Goal: Task Accomplishment & Management: Manage account settings

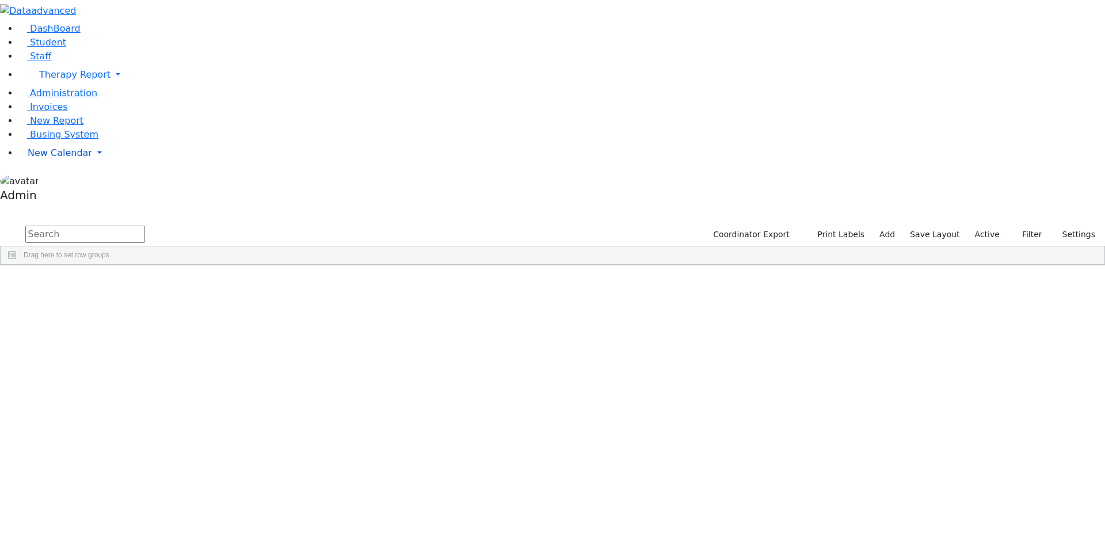
click at [56, 80] on span "New Calendar" at bounding box center [74, 74] width 71 height 11
click at [58, 181] on span "Calendar" at bounding box center [45, 175] width 41 height 11
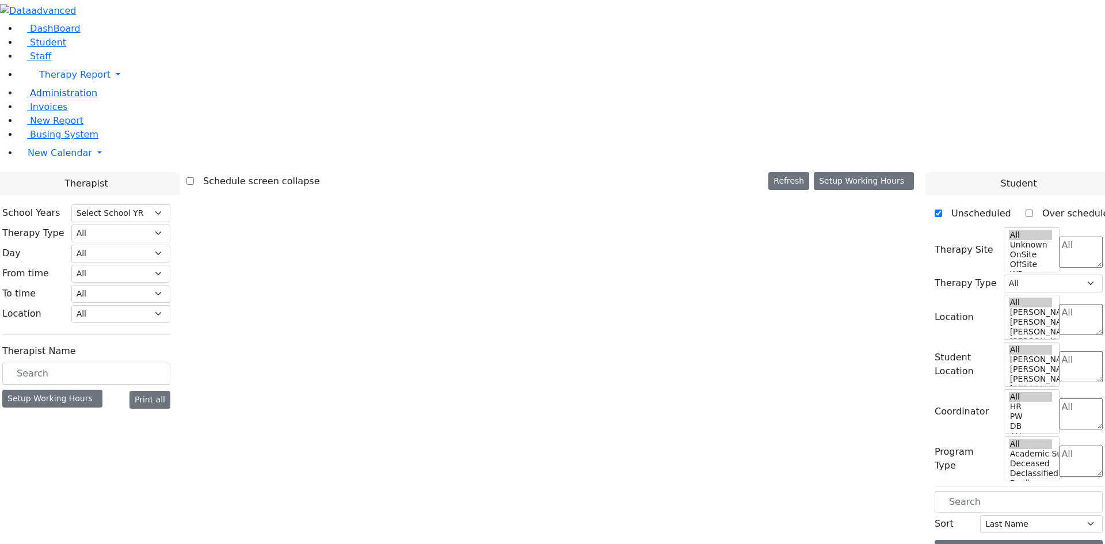
click at [51, 98] on span "Administration" at bounding box center [63, 92] width 67 height 11
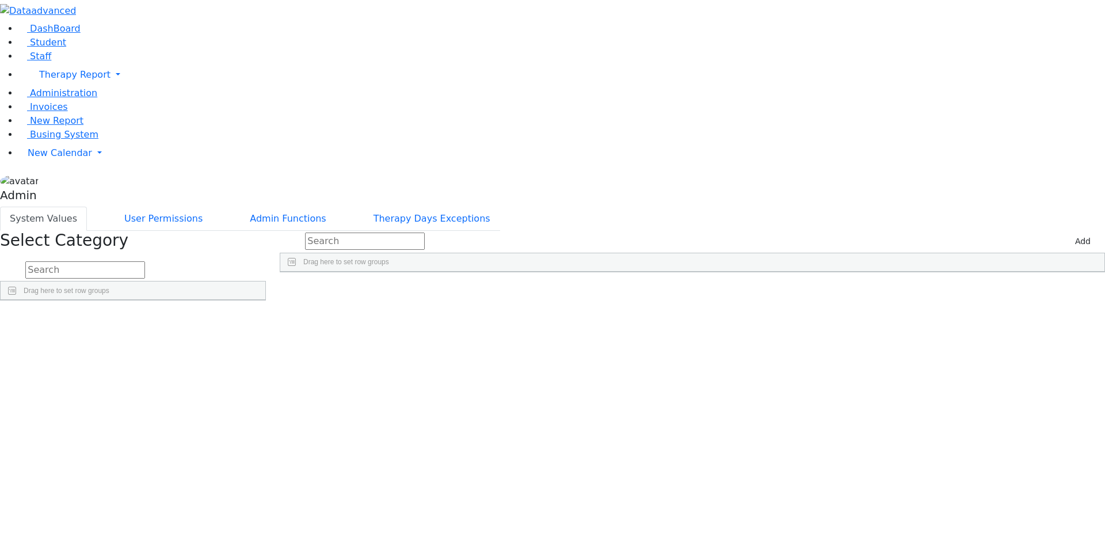
click at [145, 261] on input "text" at bounding box center [85, 269] width 120 height 17
type input "scho"
click at [257, 338] on link "Detail" at bounding box center [241, 347] width 31 height 18
click at [257, 354] on link "Detail" at bounding box center [241, 363] width 31 height 18
click at [928, 310] on input "Press SPACE to select this row." at bounding box center [923, 313] width 7 height 7
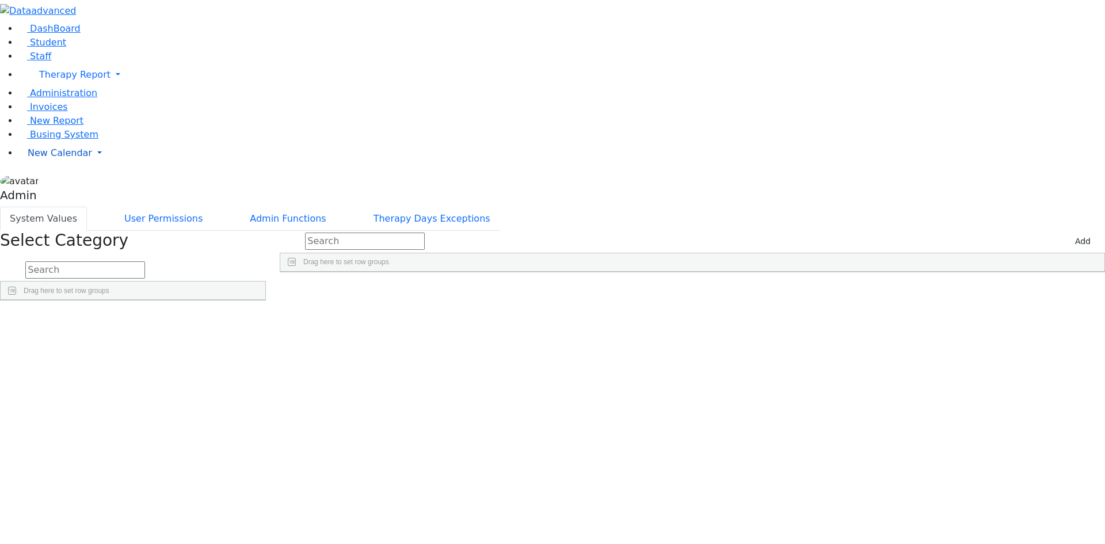
click at [68, 80] on span "New Calendar" at bounding box center [74, 74] width 71 height 11
click at [52, 140] on span "Busing System" at bounding box center [64, 134] width 68 height 11
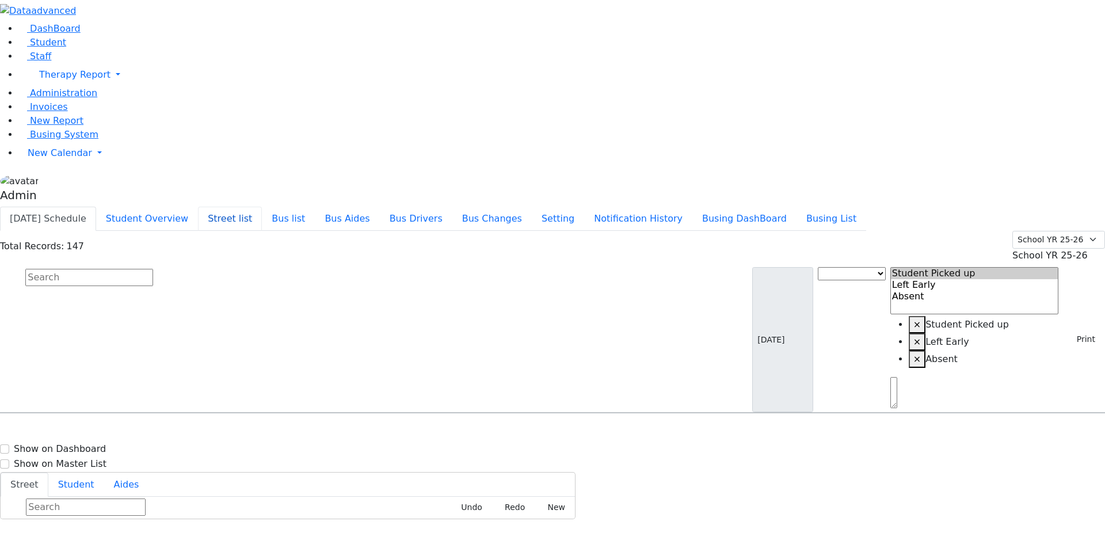
click at [262, 207] on button "Street list" at bounding box center [230, 219] width 64 height 24
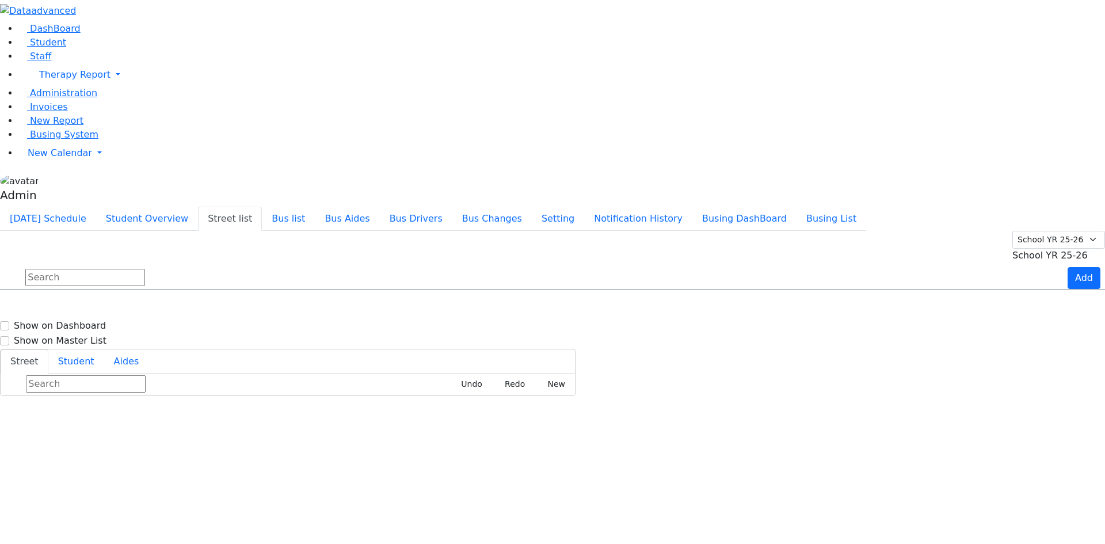
click at [1025, 250] on span "School YR 25-26" at bounding box center [1049, 255] width 75 height 11
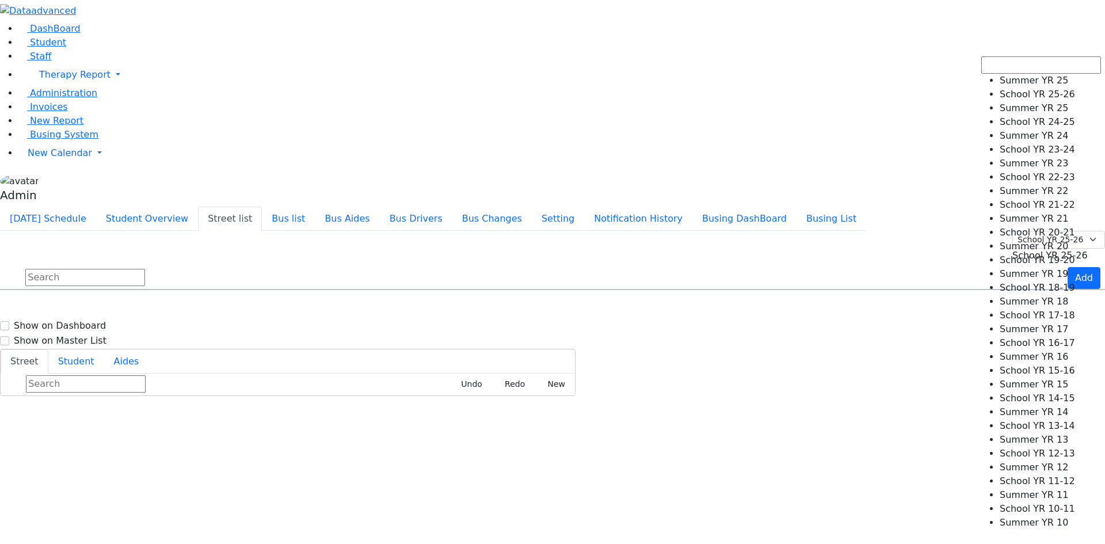
select select "210"
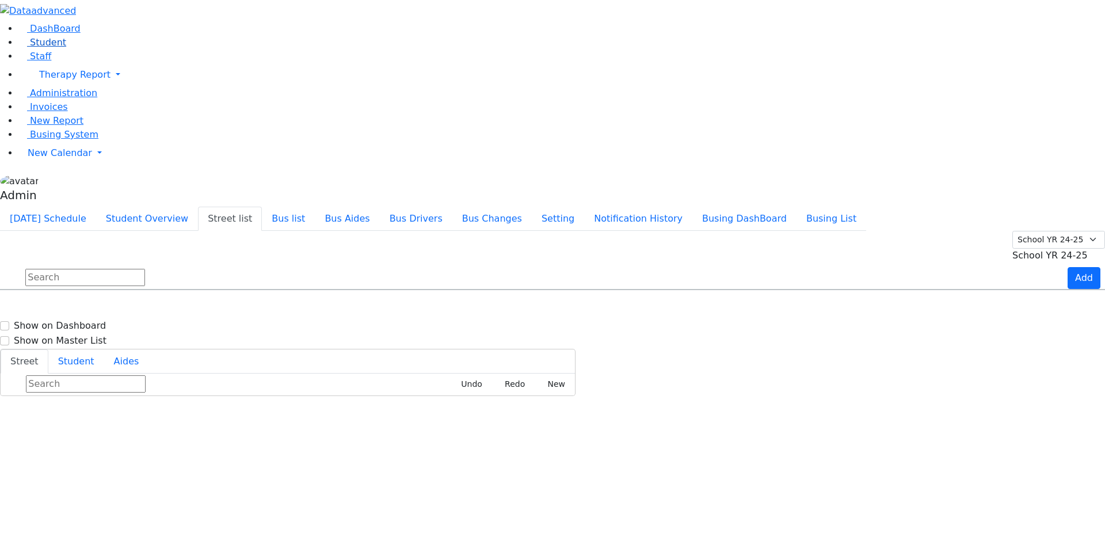
click at [43, 48] on span "Student" at bounding box center [48, 42] width 36 height 11
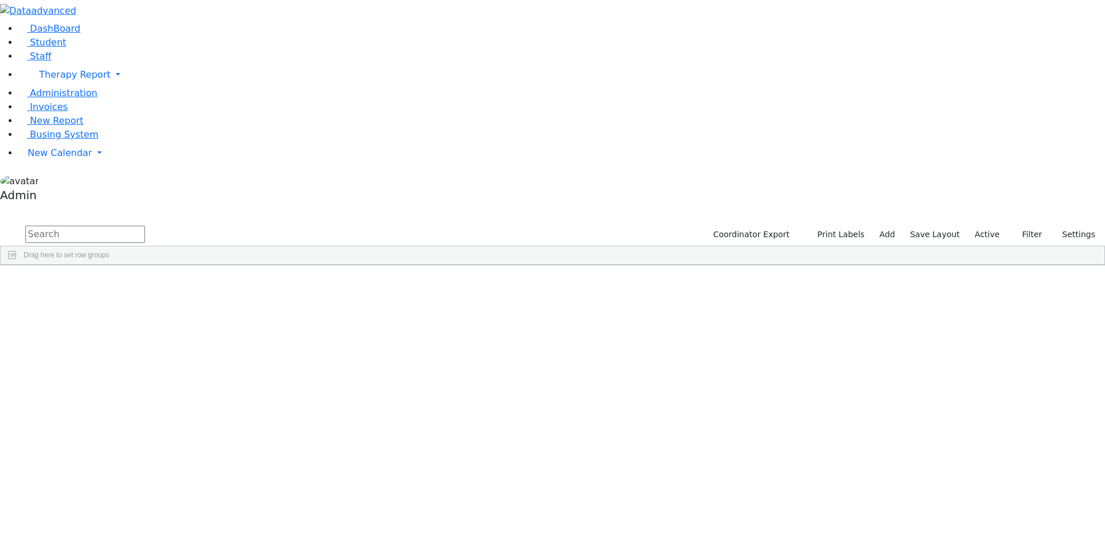
click at [145, 226] on input "text" at bounding box center [85, 234] width 120 height 17
click at [189, 332] on div "Mordechie" at bounding box center [142, 340] width 94 height 16
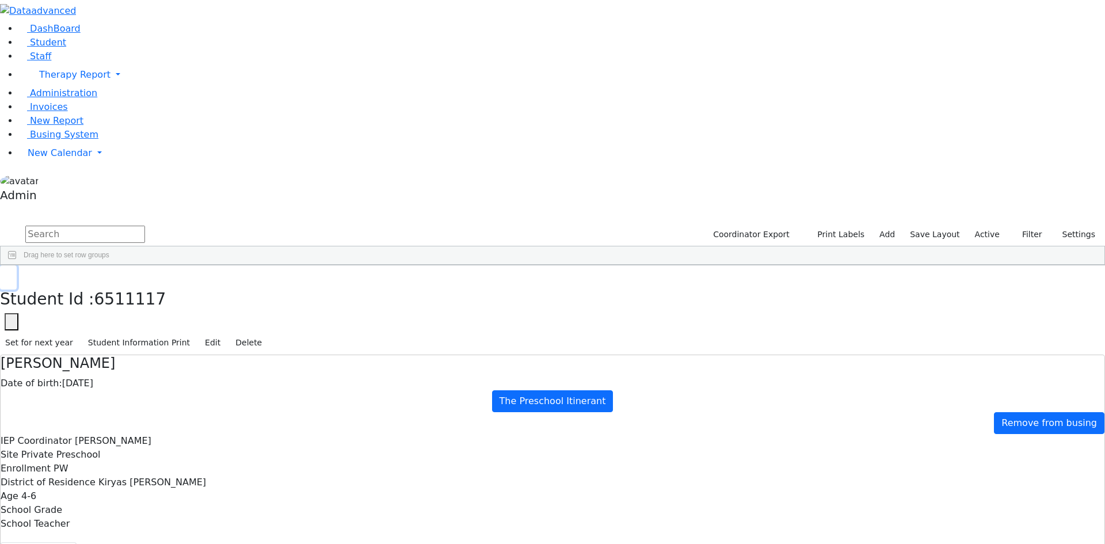
click at [5, 274] on use "button" at bounding box center [5, 274] width 0 height 0
click at [145, 226] on input "text" at bounding box center [85, 234] width 120 height 17
type input "sofer"
click at [189, 284] on div "Bruchy" at bounding box center [142, 292] width 94 height 16
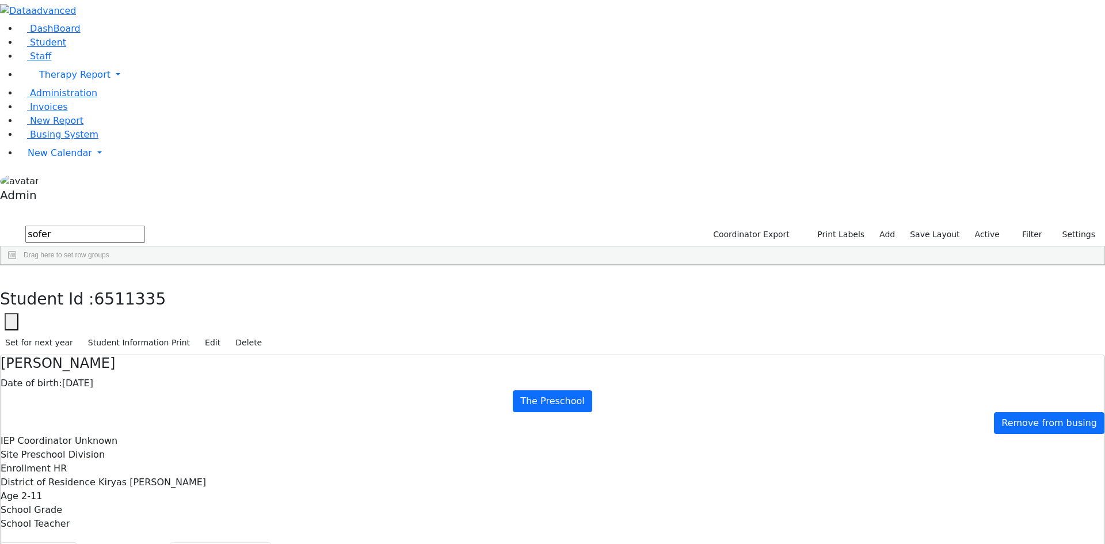
click at [271, 542] on button "Recommendation" at bounding box center [220, 554] width 101 height 24
checkbox input "true"
click at [72, 98] on span "Administration" at bounding box center [63, 92] width 67 height 11
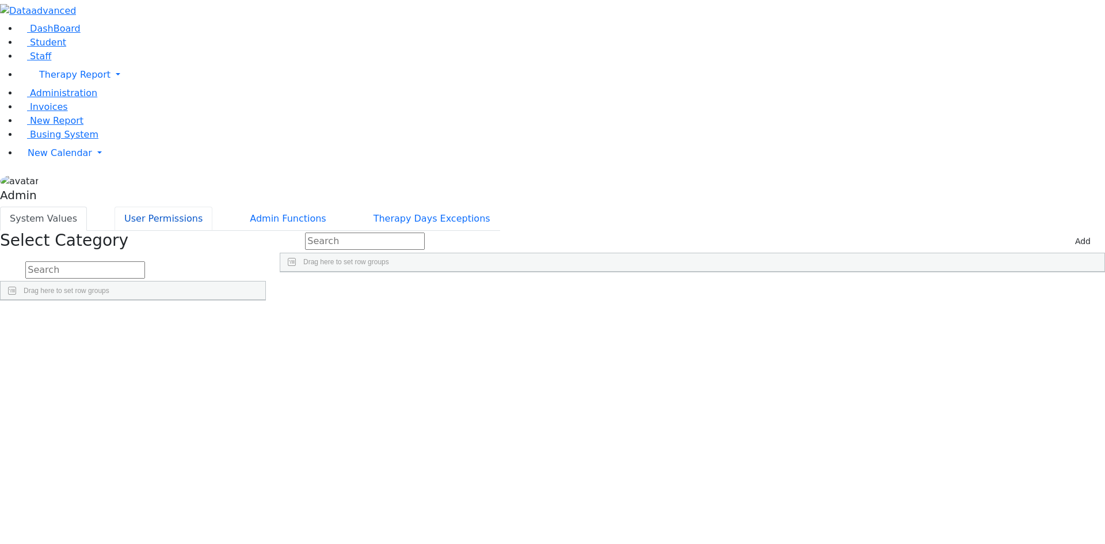
click at [212, 207] on button "User Permissions" at bounding box center [164, 219] width 98 height 24
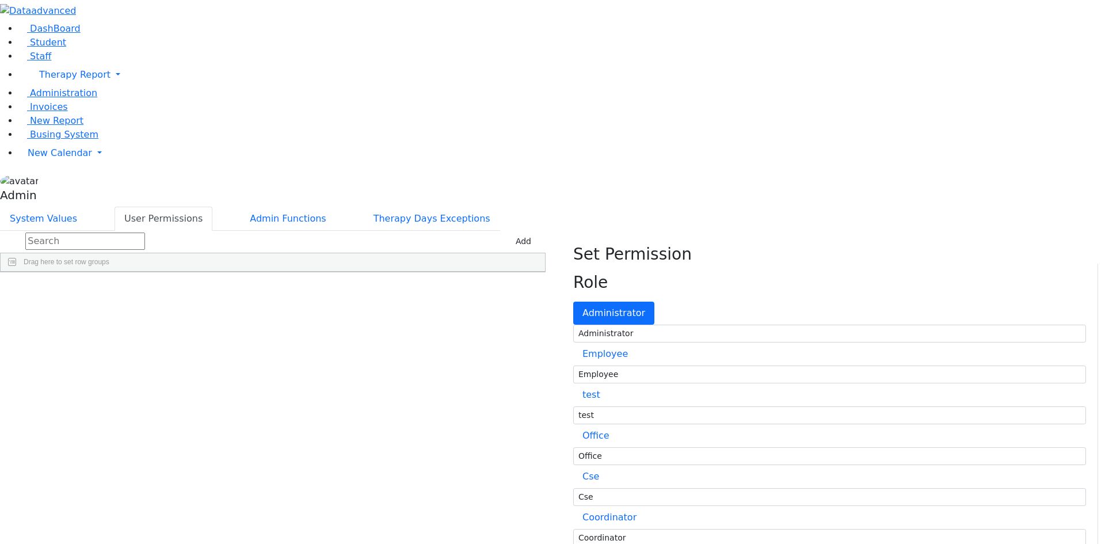
click at [145, 233] on input "text" at bounding box center [85, 241] width 120 height 17
type input "k"
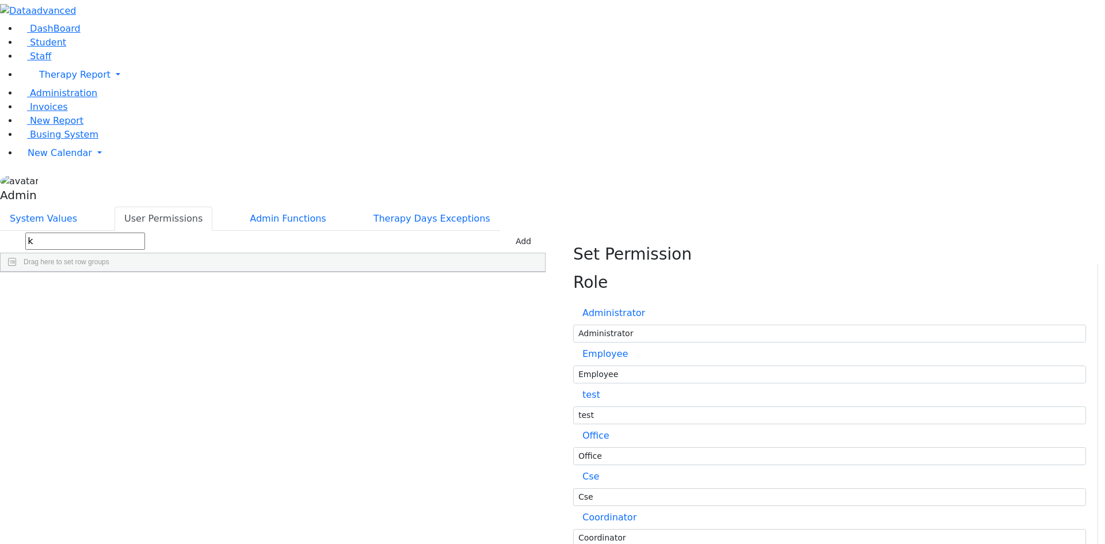
click at [51, 48] on span "Student" at bounding box center [48, 42] width 36 height 11
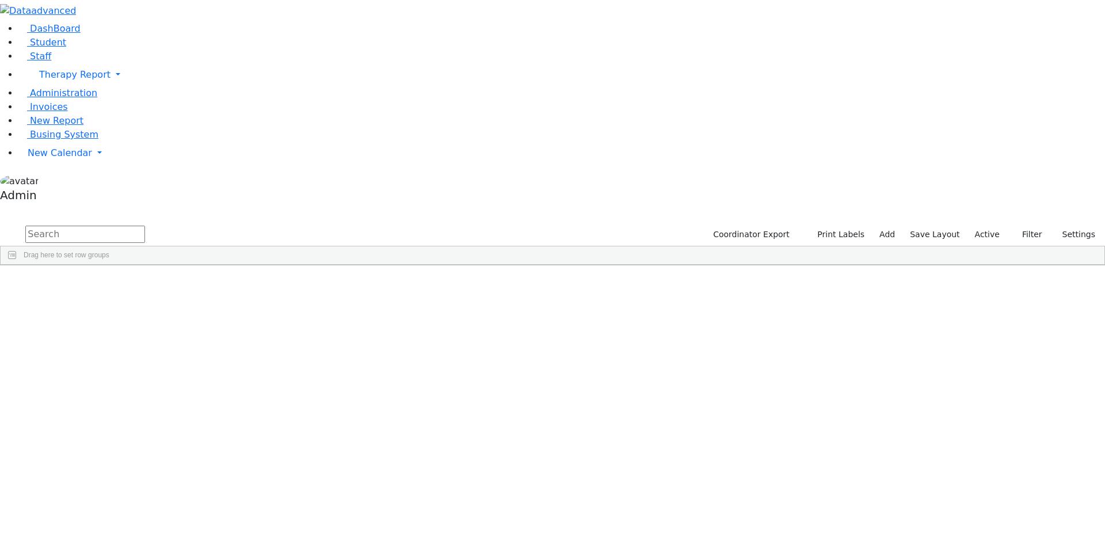
click at [145, 226] on input "text" at bounding box center [85, 234] width 120 height 17
type input "sofer"
click at [284, 284] on div "[DATE]" at bounding box center [236, 292] width 94 height 16
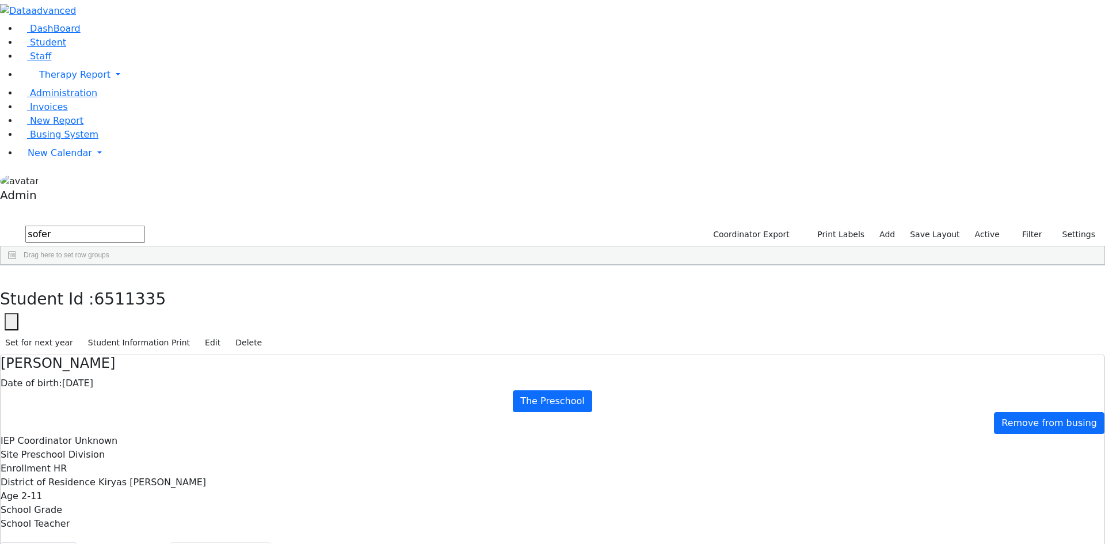
click at [271, 542] on button "Recommendation" at bounding box center [220, 554] width 101 height 24
checkbox input "true"
click at [12, 274] on icon "button" at bounding box center [8, 277] width 6 height 7
click at [145, 226] on input "sofer" at bounding box center [85, 234] width 120 height 17
type input "s"
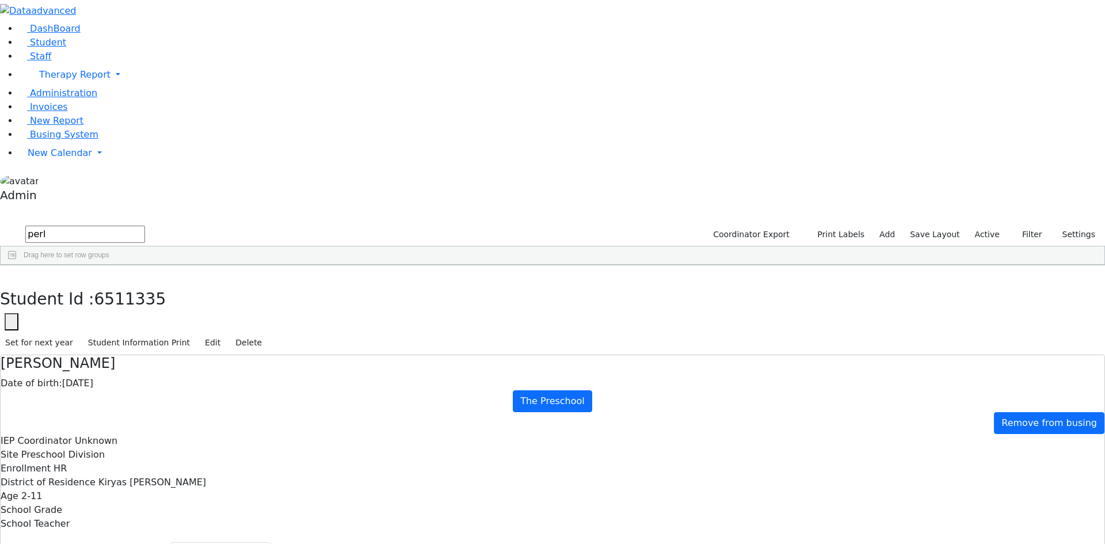
type input "perl"
click at [188, 316] on div "Aaron" at bounding box center [140, 324] width 95 height 16
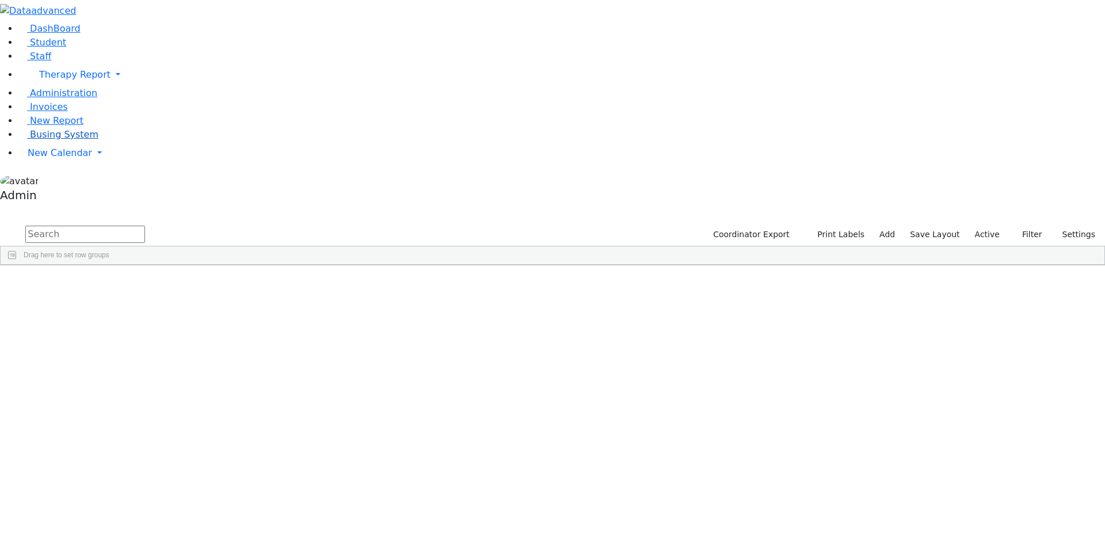
click at [45, 140] on span "Busing System" at bounding box center [64, 134] width 68 height 11
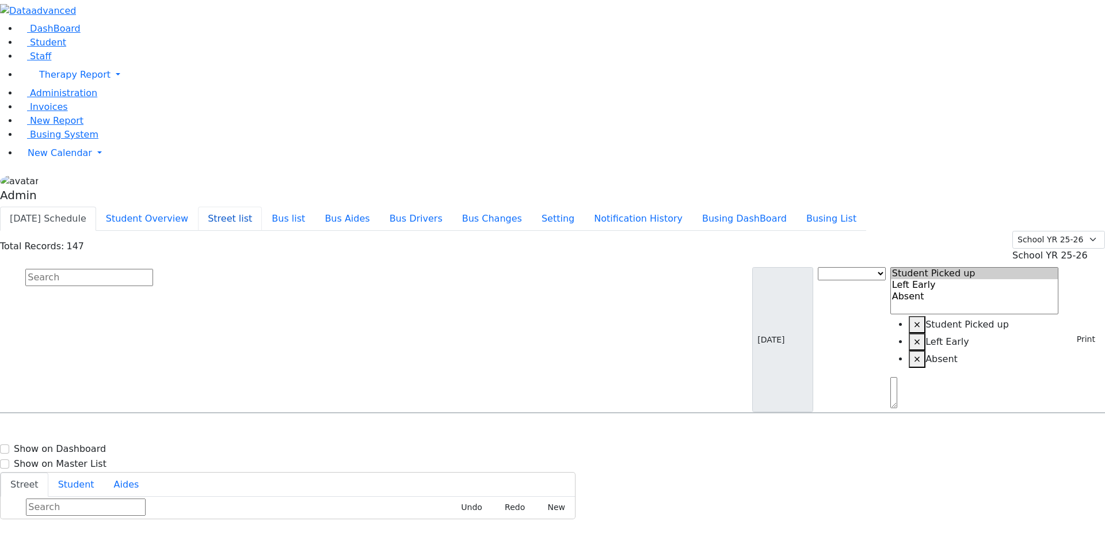
click at [262, 207] on button "Street list" at bounding box center [230, 219] width 64 height 24
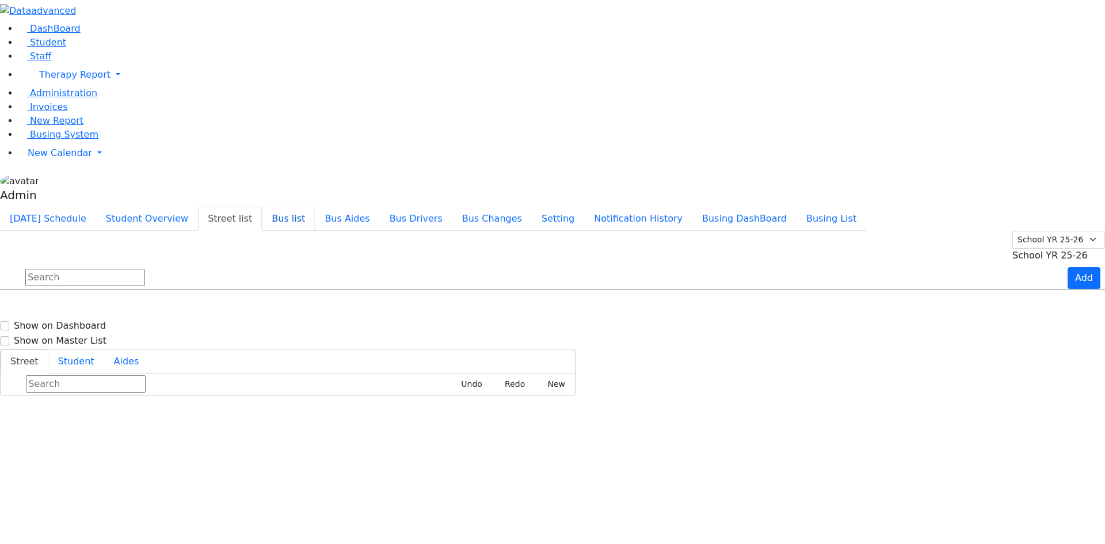
click at [315, 207] on button "Bus list" at bounding box center [288, 219] width 53 height 24
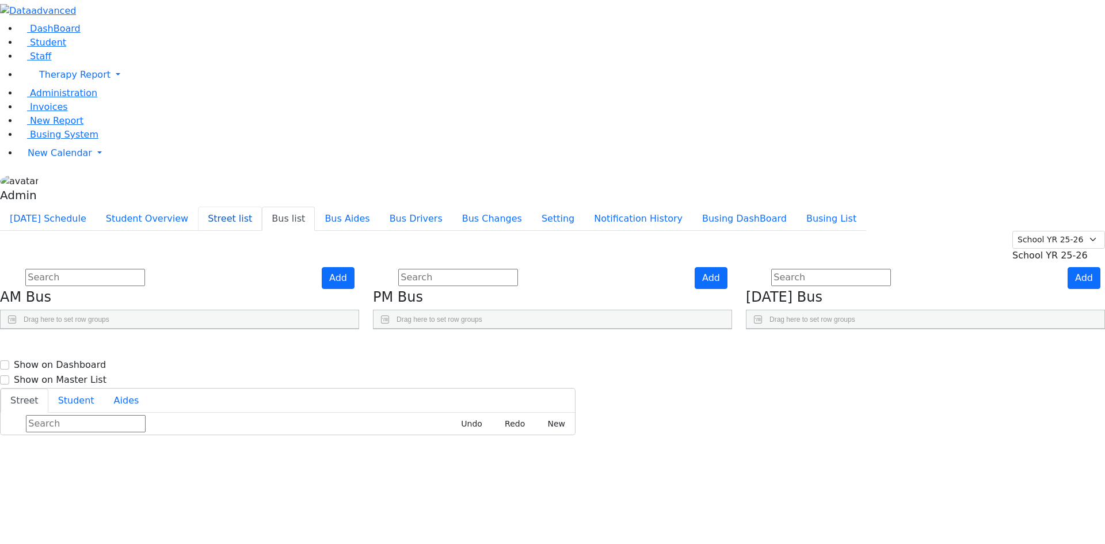
click at [262, 207] on button "Street list" at bounding box center [230, 219] width 64 height 24
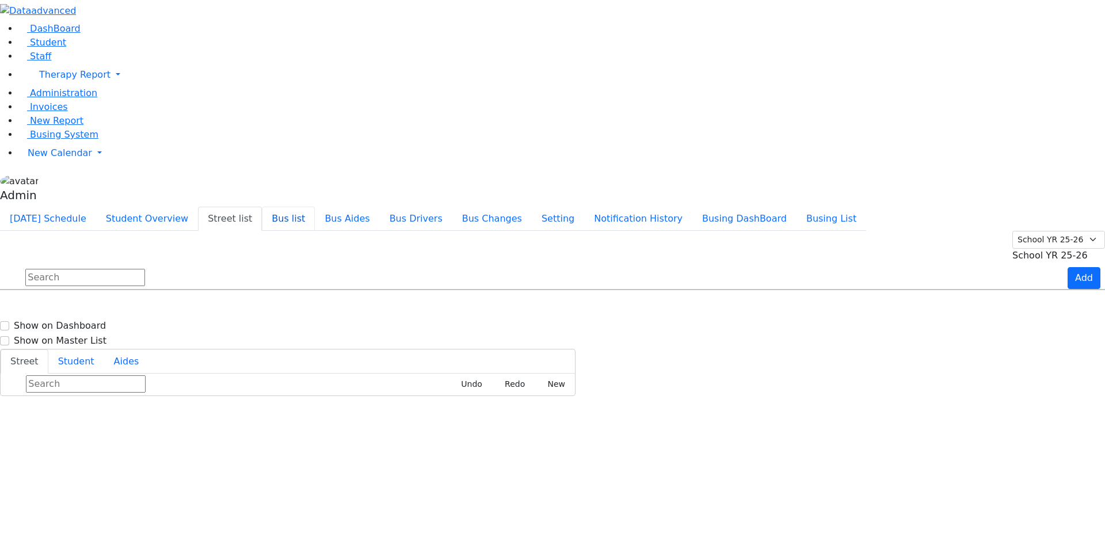
click at [315, 207] on button "Bus list" at bounding box center [288, 219] width 53 height 24
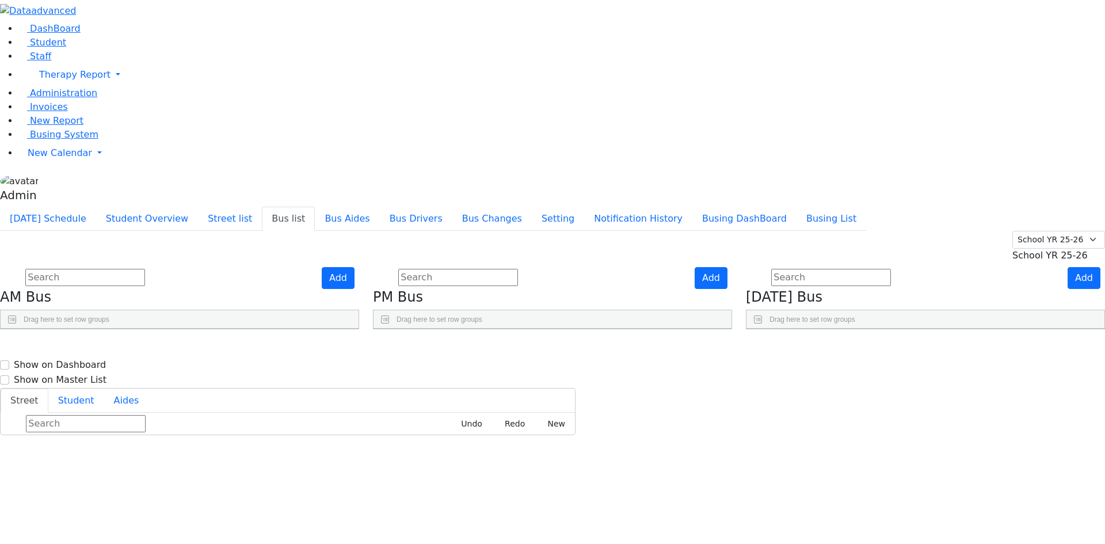
click at [329, 378] on icon "Press SPACE to select this row." at bounding box center [325, 381] width 6 height 6
checkbox input "true"
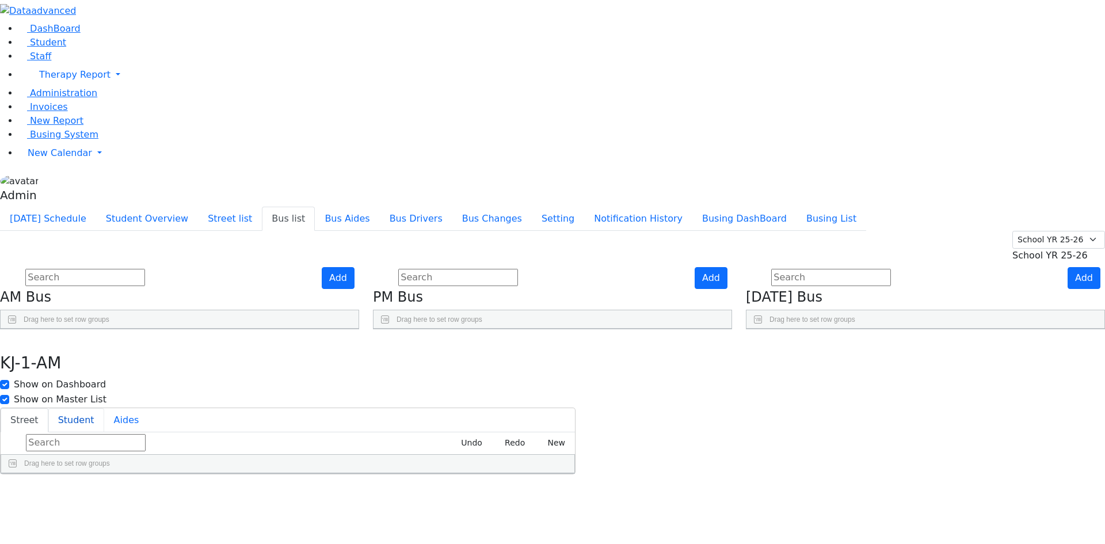
click at [104, 408] on button "Student" at bounding box center [76, 420] width 56 height 24
click at [12, 338] on icon "button" at bounding box center [8, 341] width 6 height 7
click at [329, 407] on icon "Press SPACE to select this row." at bounding box center [325, 410] width 6 height 6
click at [104, 408] on button "Student" at bounding box center [76, 420] width 56 height 24
click at [322, 464] on use "Press SPACE to select this row." at bounding box center [322, 464] width 0 height 0
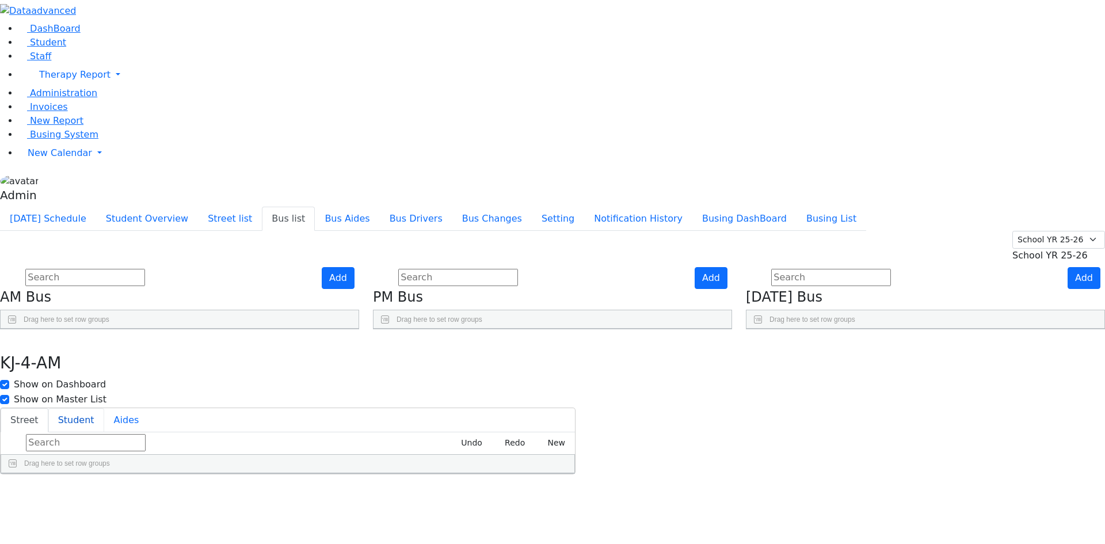
click at [104, 408] on button "Student" at bounding box center [76, 420] width 56 height 24
click at [37, 48] on span "Student" at bounding box center [48, 42] width 36 height 11
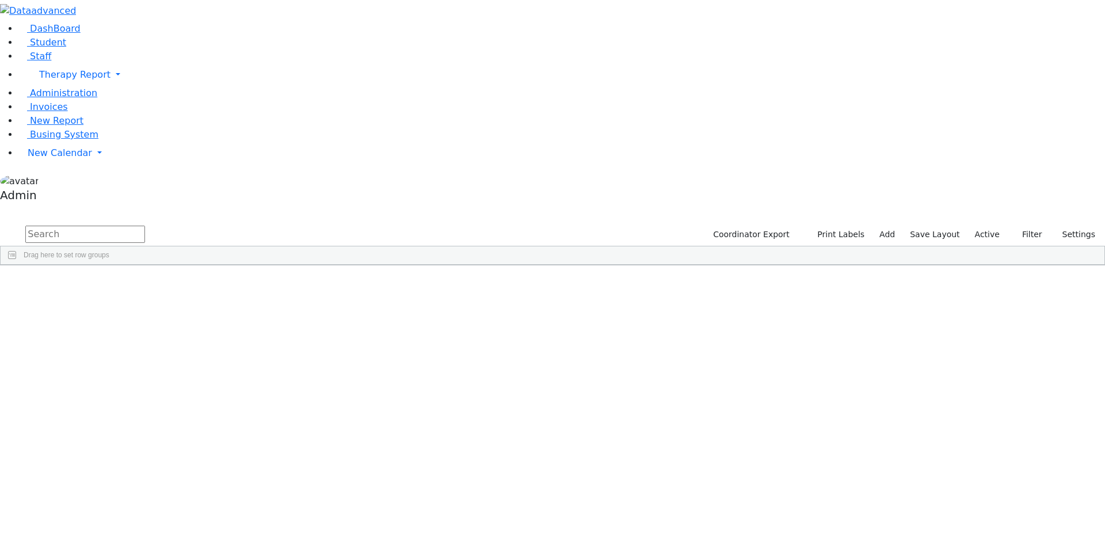
click at [189, 429] on div "Shimon" at bounding box center [142, 437] width 94 height 16
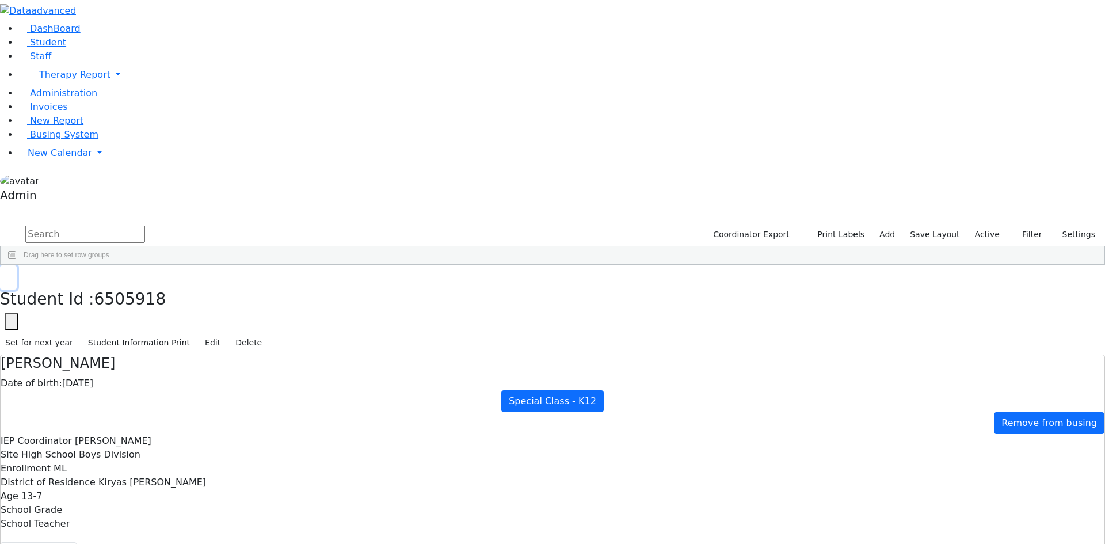
click at [17, 265] on button "button" at bounding box center [8, 277] width 17 height 24
click at [980, 226] on label "Active" at bounding box center [987, 235] width 35 height 18
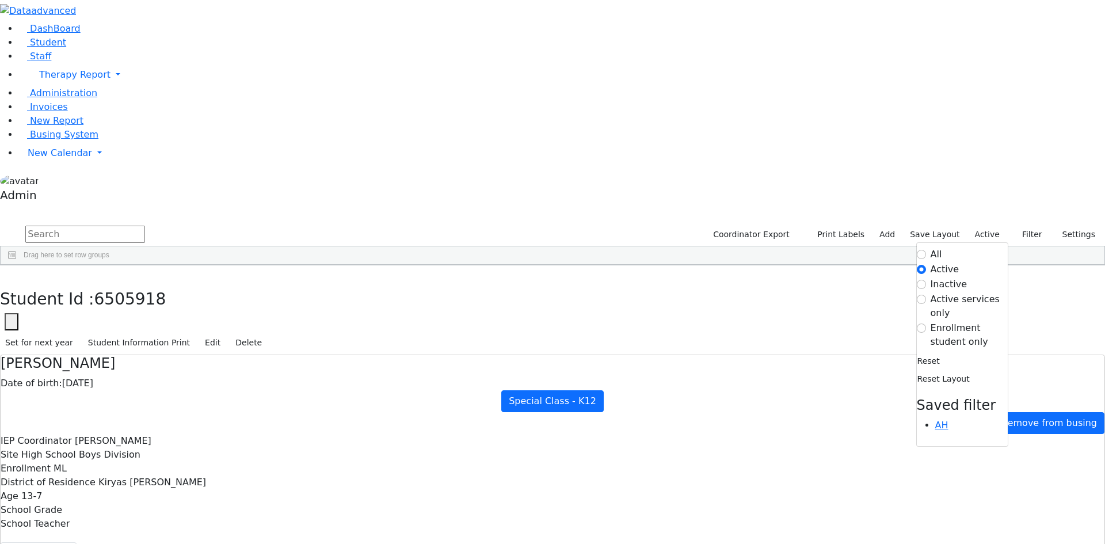
click at [931, 247] on label "All" at bounding box center [937, 254] width 12 height 14
click at [926, 250] on input "All" at bounding box center [921, 254] width 9 height 9
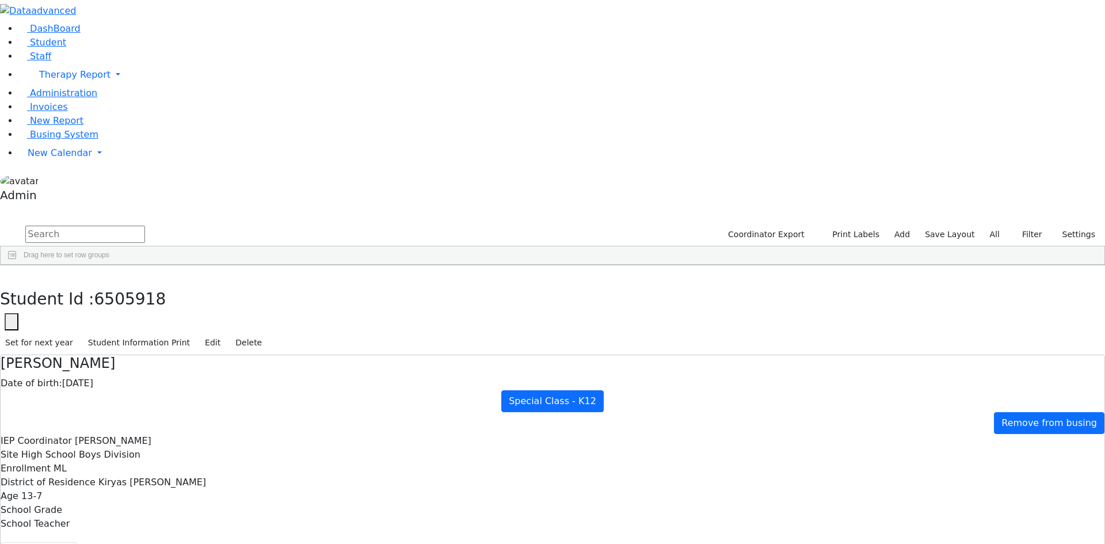
click at [145, 226] on input "text" at bounding box center [85, 234] width 120 height 17
type input "mac"
click at [56, 98] on span "Administration" at bounding box center [63, 92] width 67 height 11
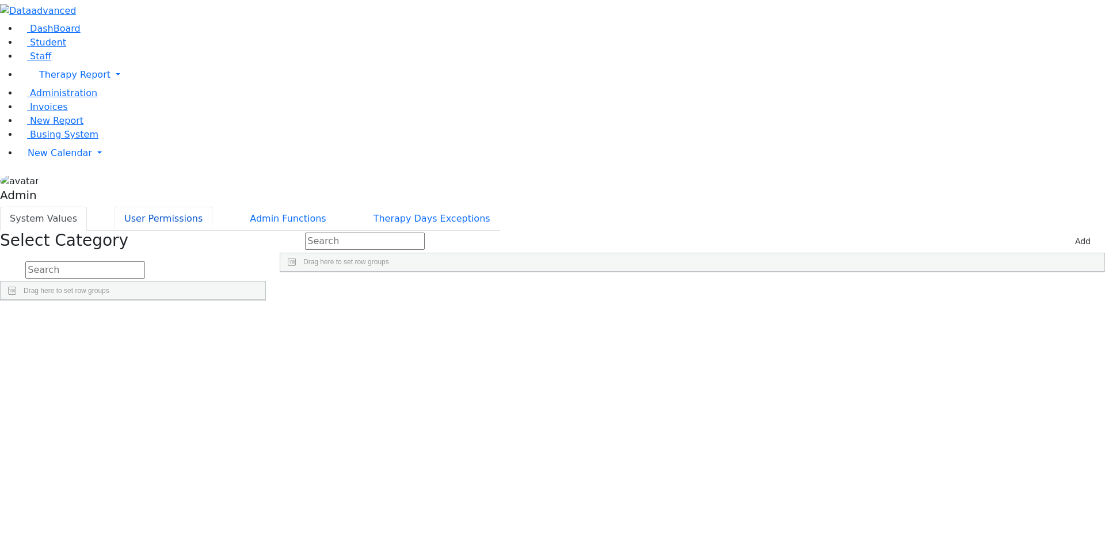
click at [212, 207] on button "User Permissions" at bounding box center [164, 219] width 98 height 24
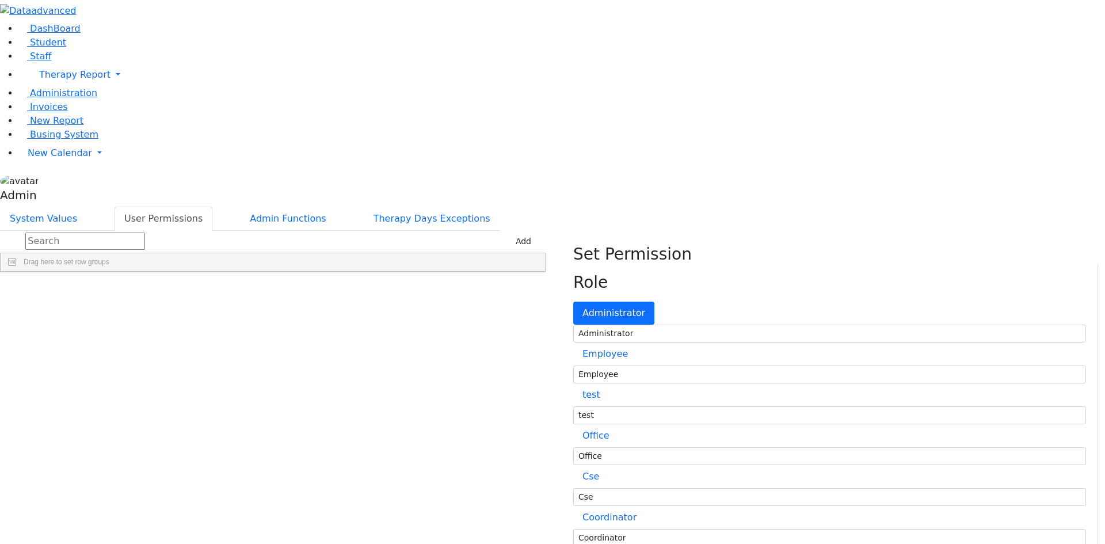
click at [145, 233] on input "text" at bounding box center [85, 241] width 120 height 17
type input "cha"
click at [466, 393] on icon "Press SPACE to select this row." at bounding box center [461, 397] width 9 height 9
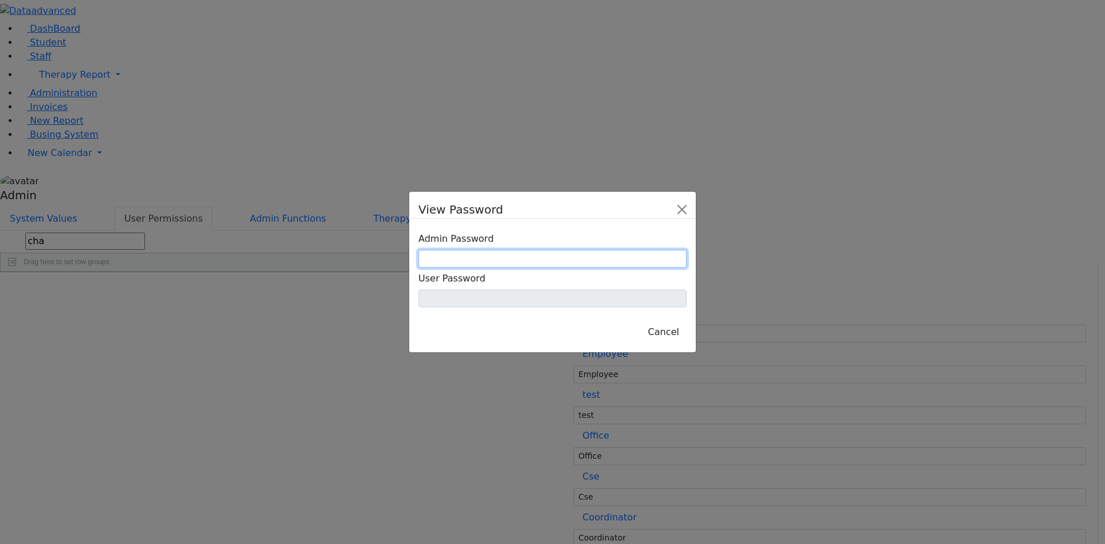
click at [550, 261] on input "text" at bounding box center [552, 259] width 268 height 18
type input "6961751020"
type input "CS56891"
click at [599, 315] on div "Cancel" at bounding box center [552, 325] width 268 height 36
click at [641, 321] on button "Cancel" at bounding box center [664, 332] width 46 height 22
